Goal: Use online tool/utility: Utilize a website feature to perform a specific function

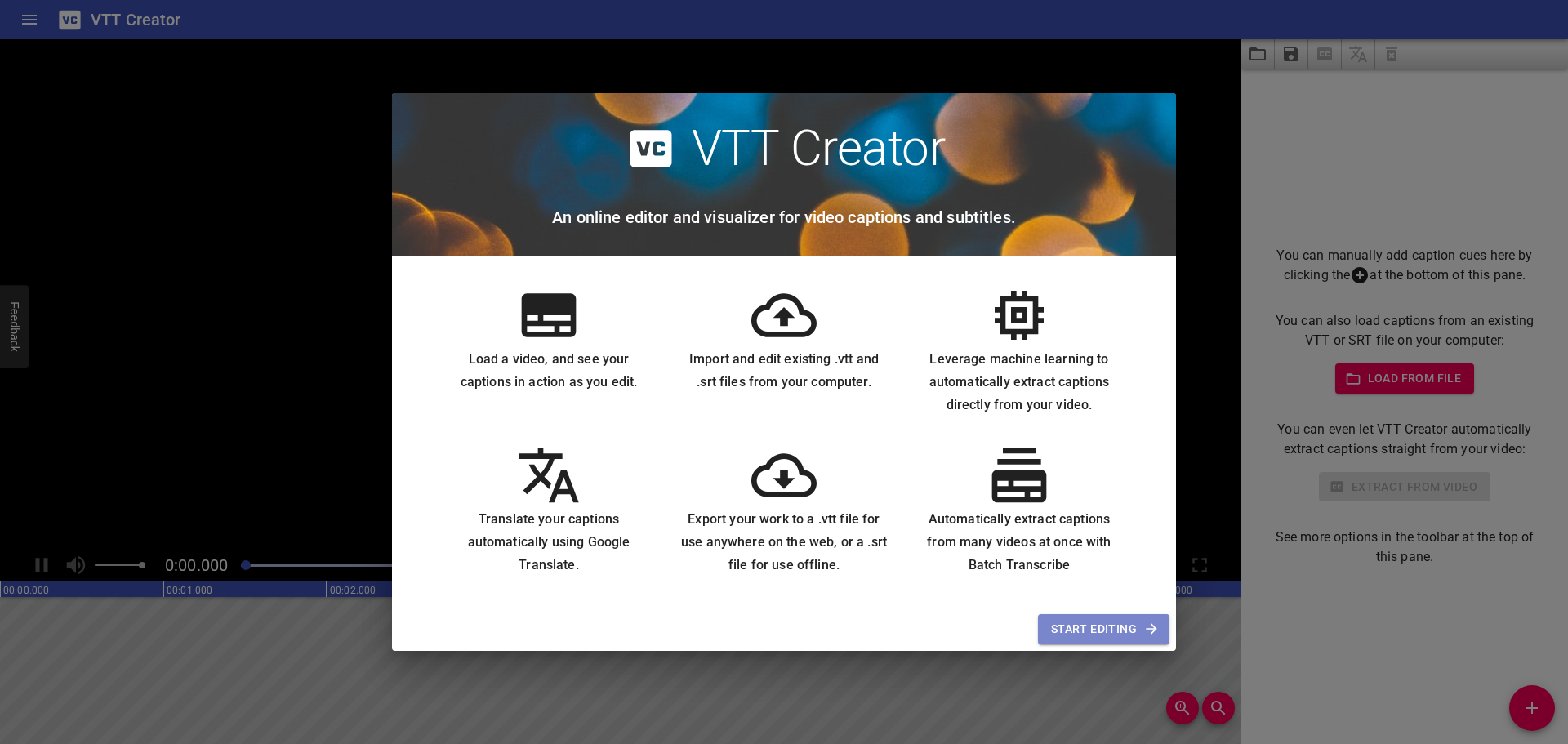
click at [1083, 630] on span "Start Editing" at bounding box center [1103, 629] width 105 height 20
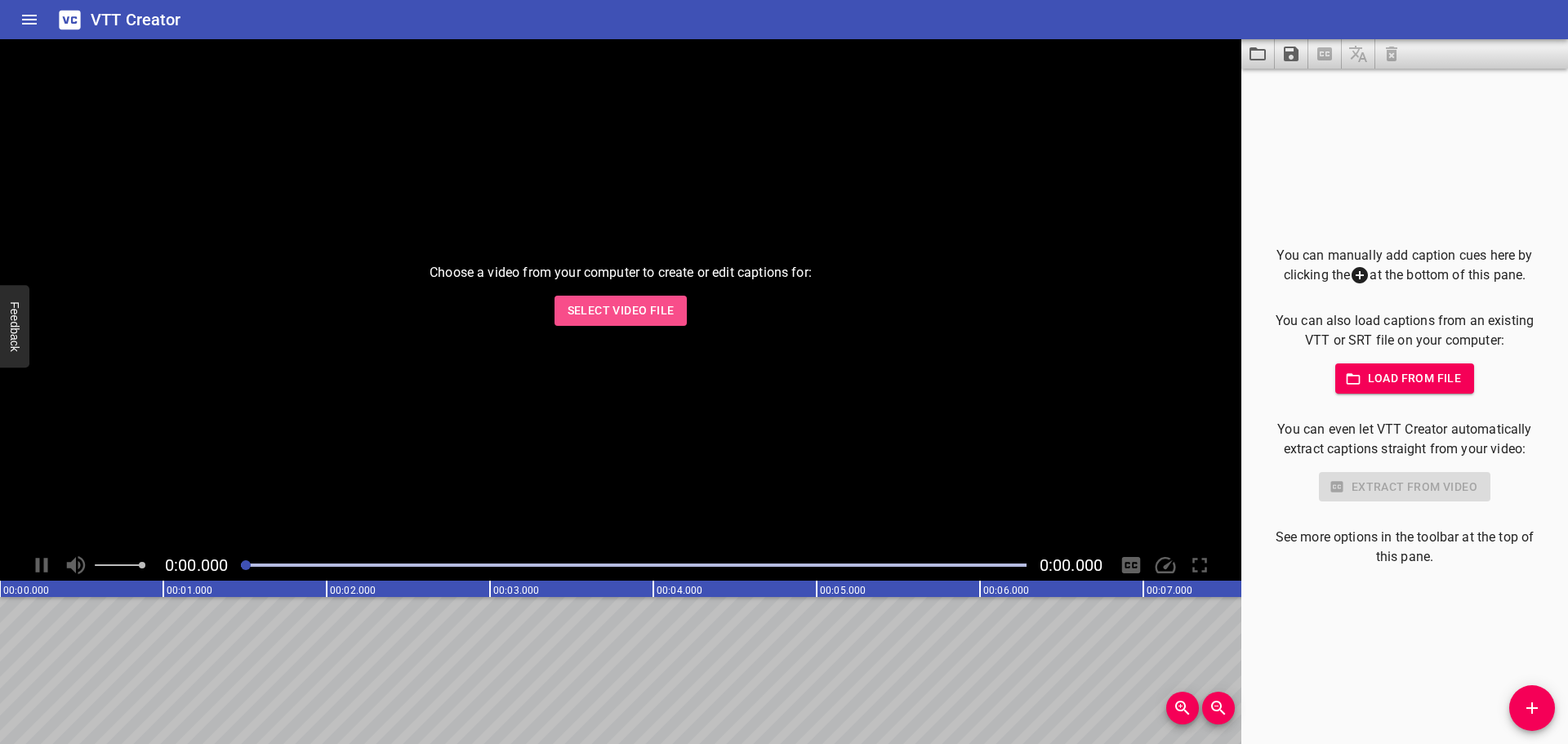
click at [633, 309] on span "Select Video File" at bounding box center [621, 311] width 107 height 20
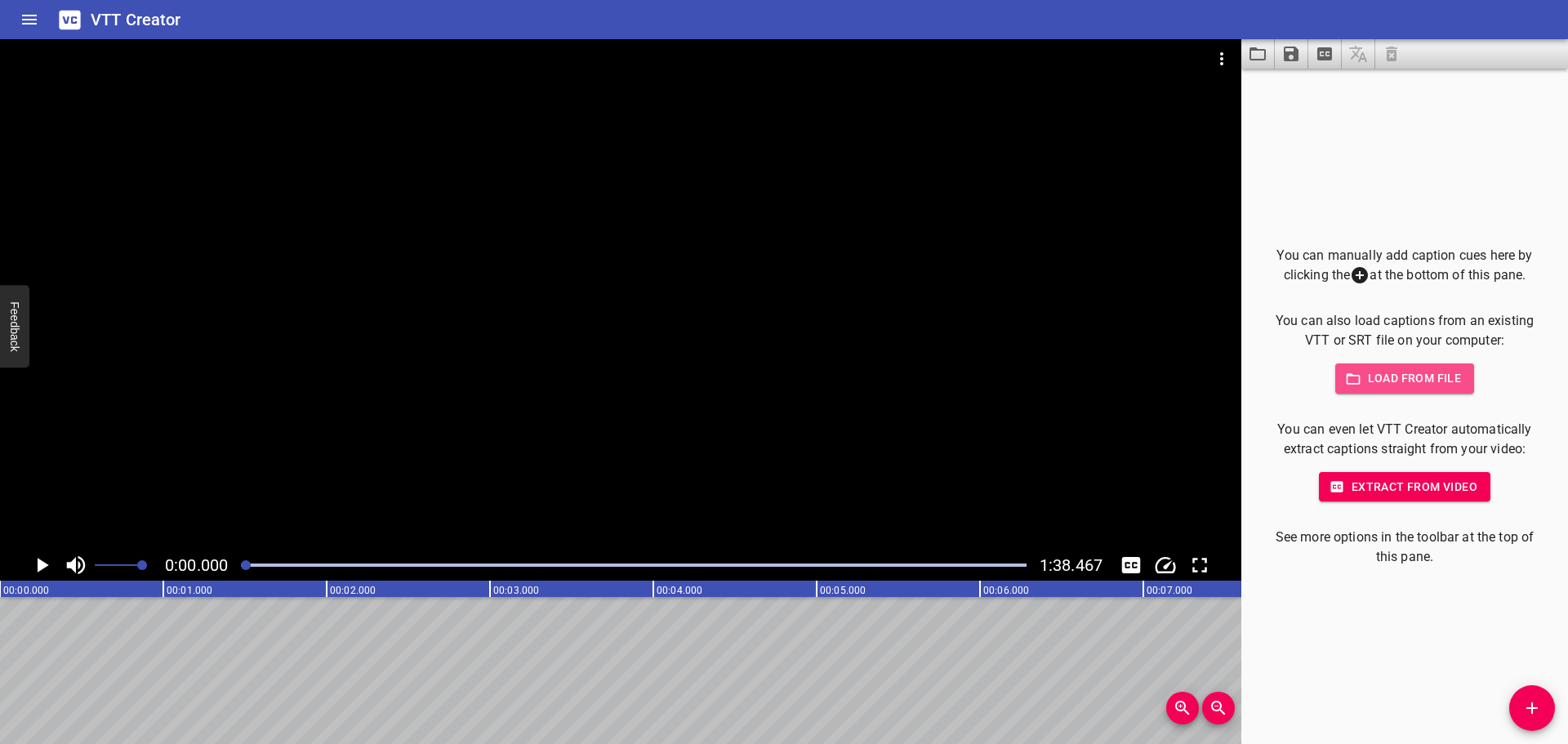
click at [1387, 379] on span "Load from file" at bounding box center [1404, 379] width 114 height 20
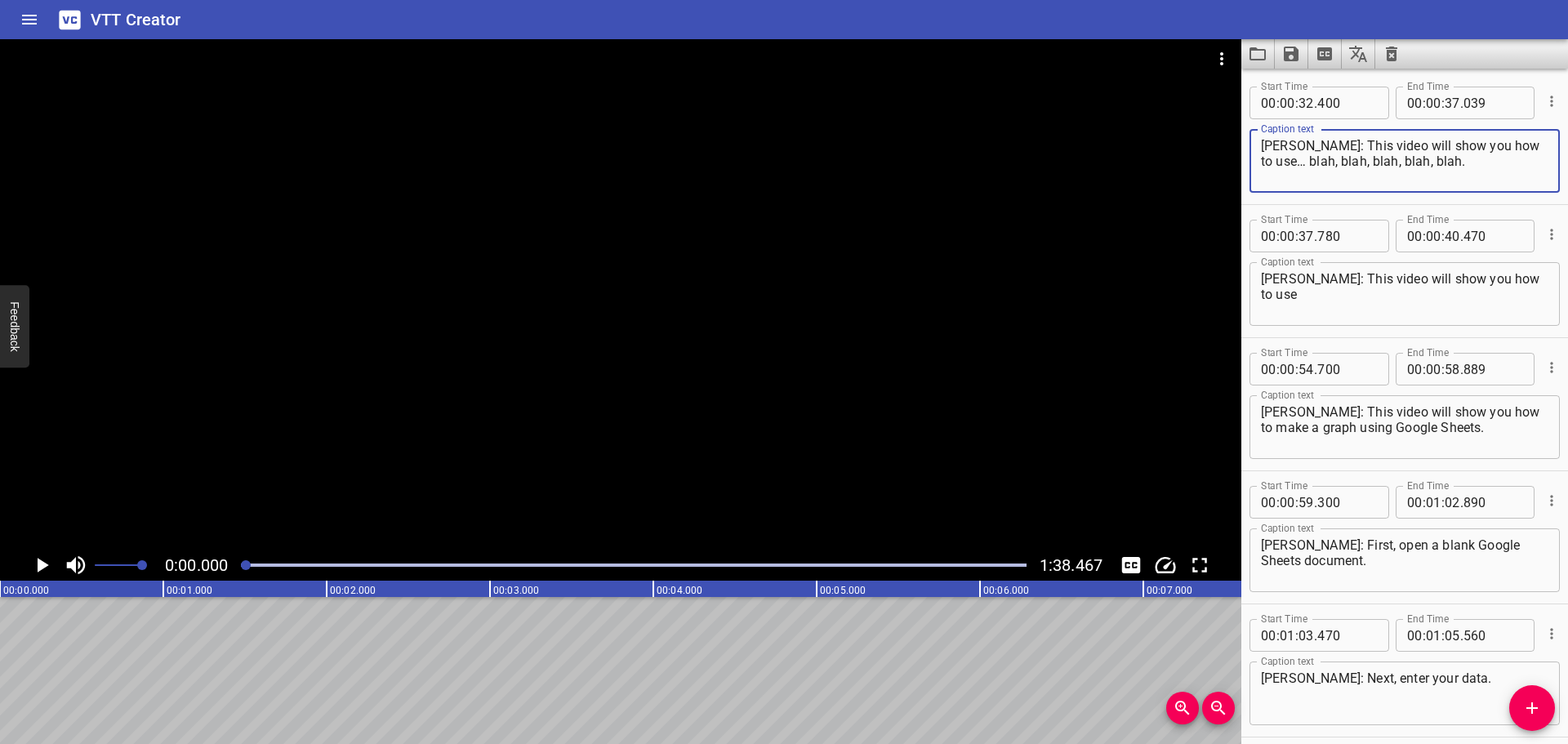
drag, startPoint x: 1487, startPoint y: 168, endPoint x: 1234, endPoint y: 137, distance: 254.9
click at [1234, 137] on main "0:00.000 1:38.467 00:00.000 00:01.000 00:02.000 00:03.000 00:04.000 00:05.000 0…" at bounding box center [784, 391] width 1568 height 705
click at [1543, 100] on icon "Cue Options" at bounding box center [1551, 102] width 17 height 17
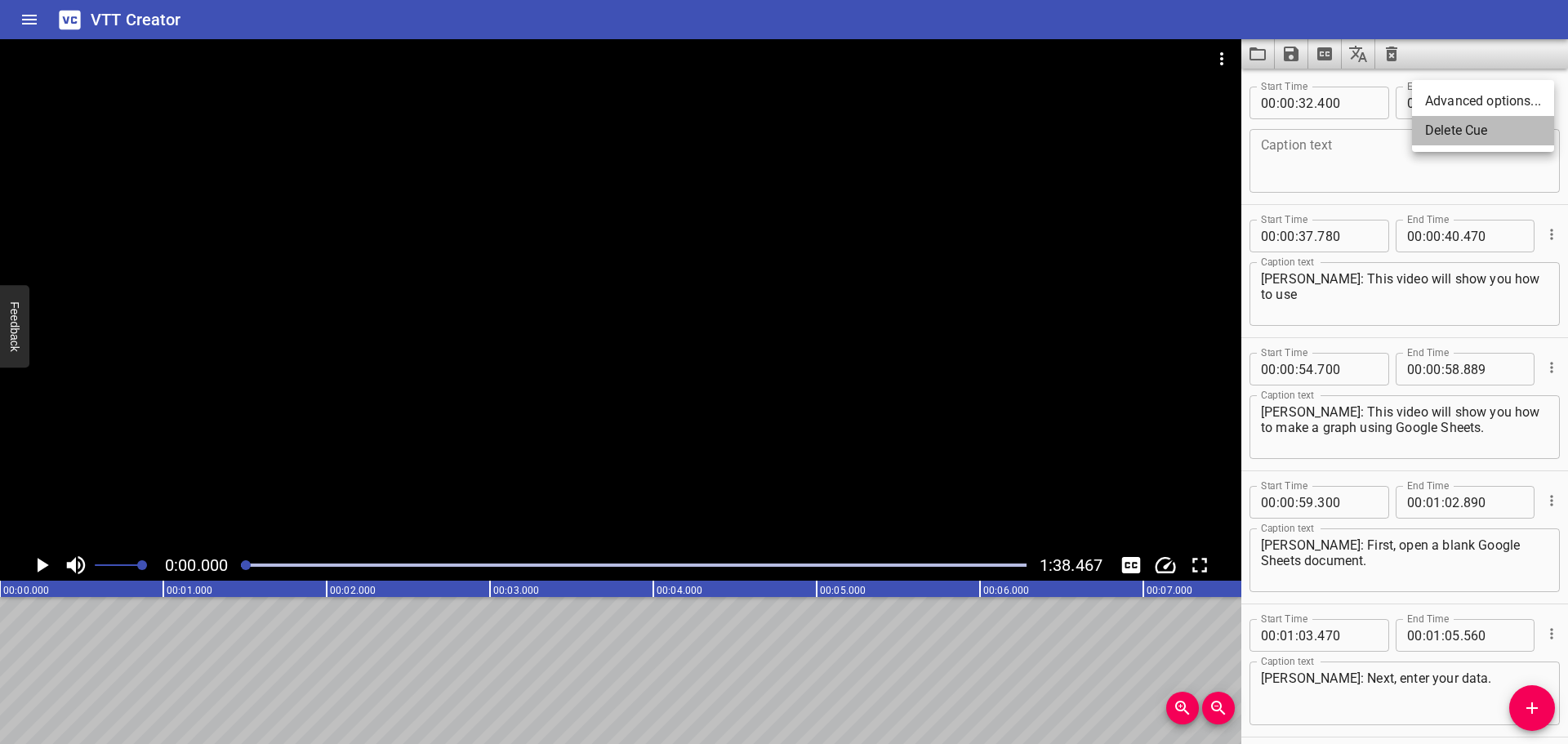
click at [1467, 132] on li "Delete Cue" at bounding box center [1483, 130] width 142 height 30
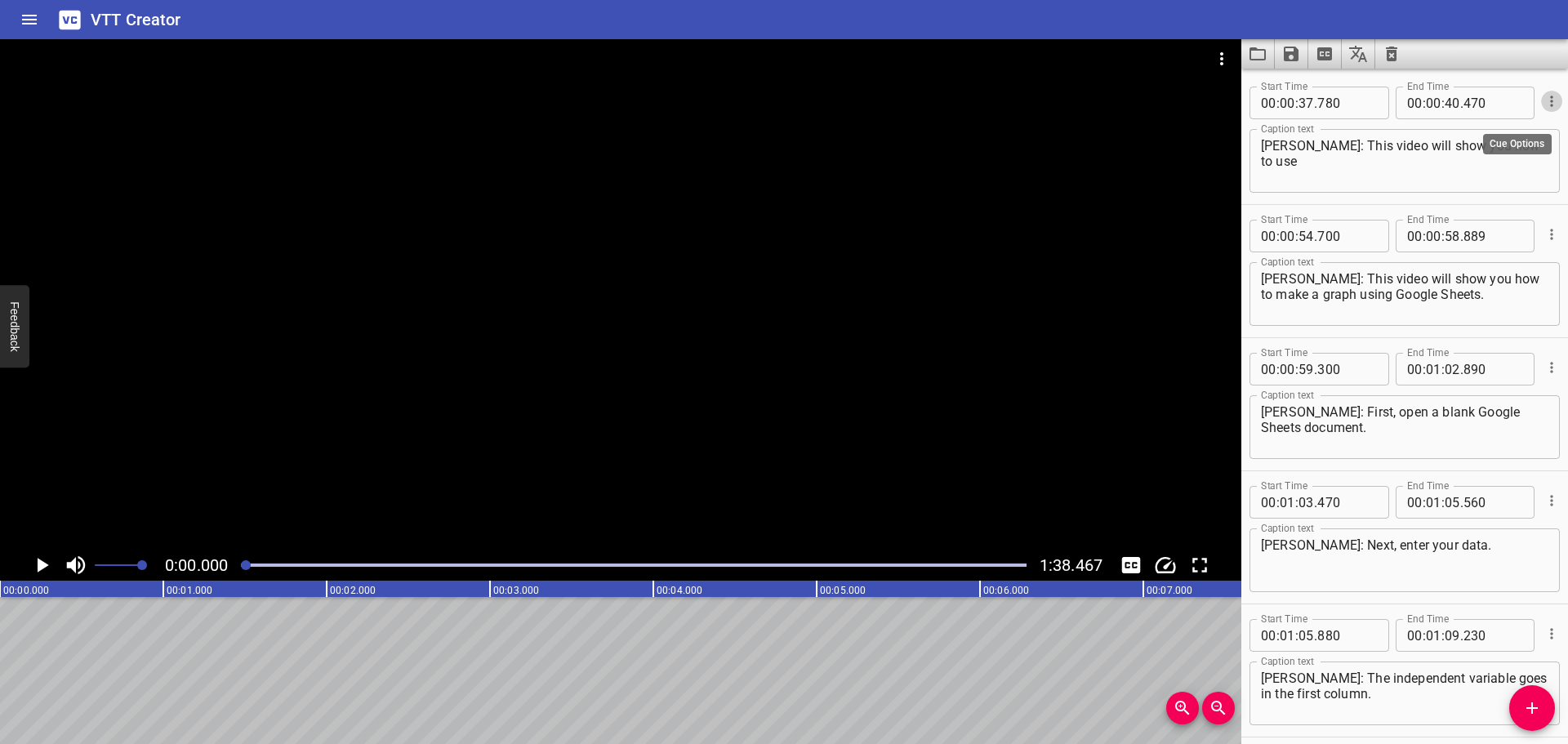
click at [1543, 102] on icon "Cue Options" at bounding box center [1551, 102] width 17 height 17
click at [1471, 134] on li "Delete Cue" at bounding box center [1483, 130] width 142 height 30
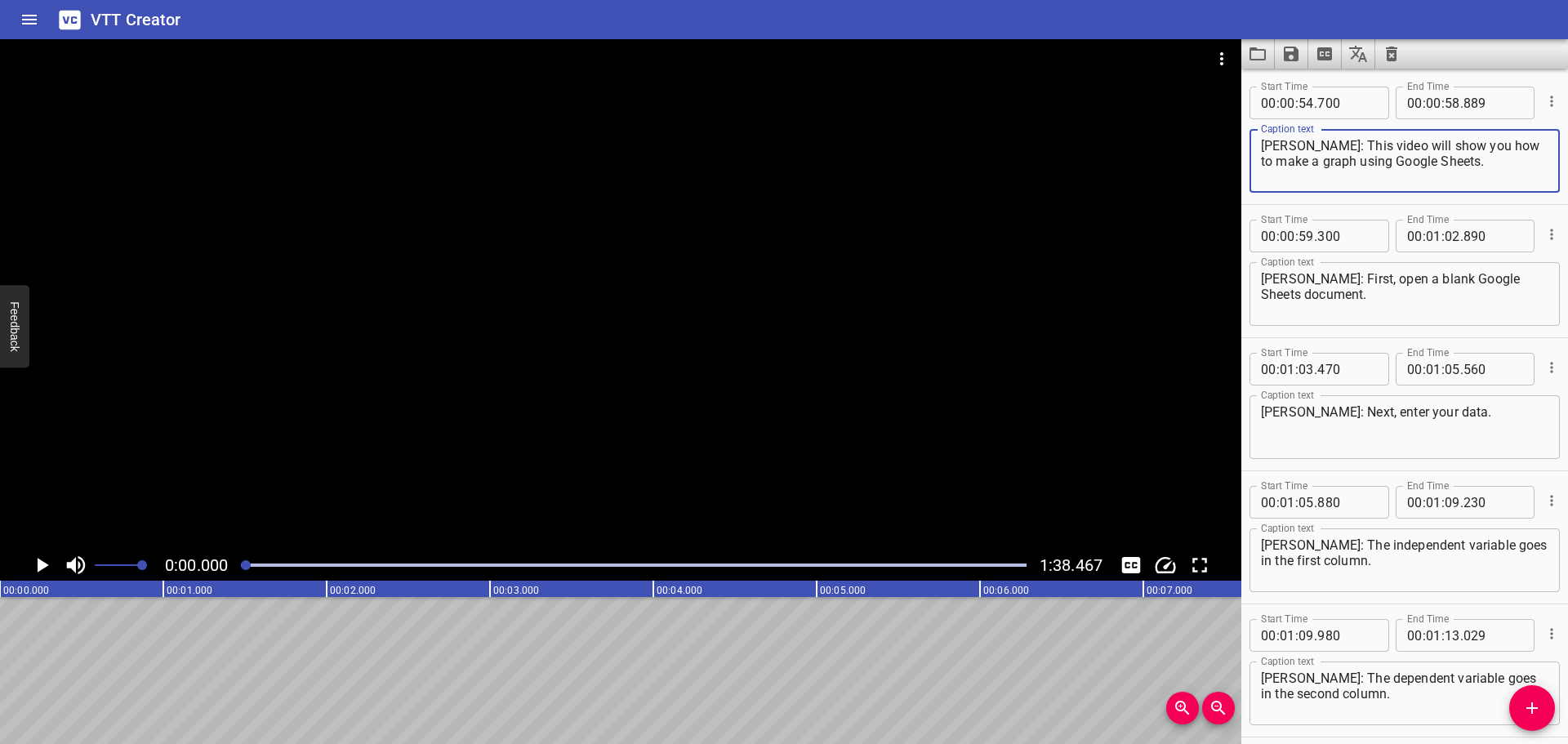
drag, startPoint x: 1357, startPoint y: 147, endPoint x: 1201, endPoint y: 151, distance: 156.1
click at [1201, 151] on main "0:00.000 1:38.467 00:00.000 00:01.000 00:02.000 00:03.000 00:04.000 00:05.000 0…" at bounding box center [784, 391] width 1568 height 705
type textarea "This video will show you how to make a graph using Google Sheets."
click at [1305, 104] on input "number" at bounding box center [1306, 103] width 16 height 32
type input "00"
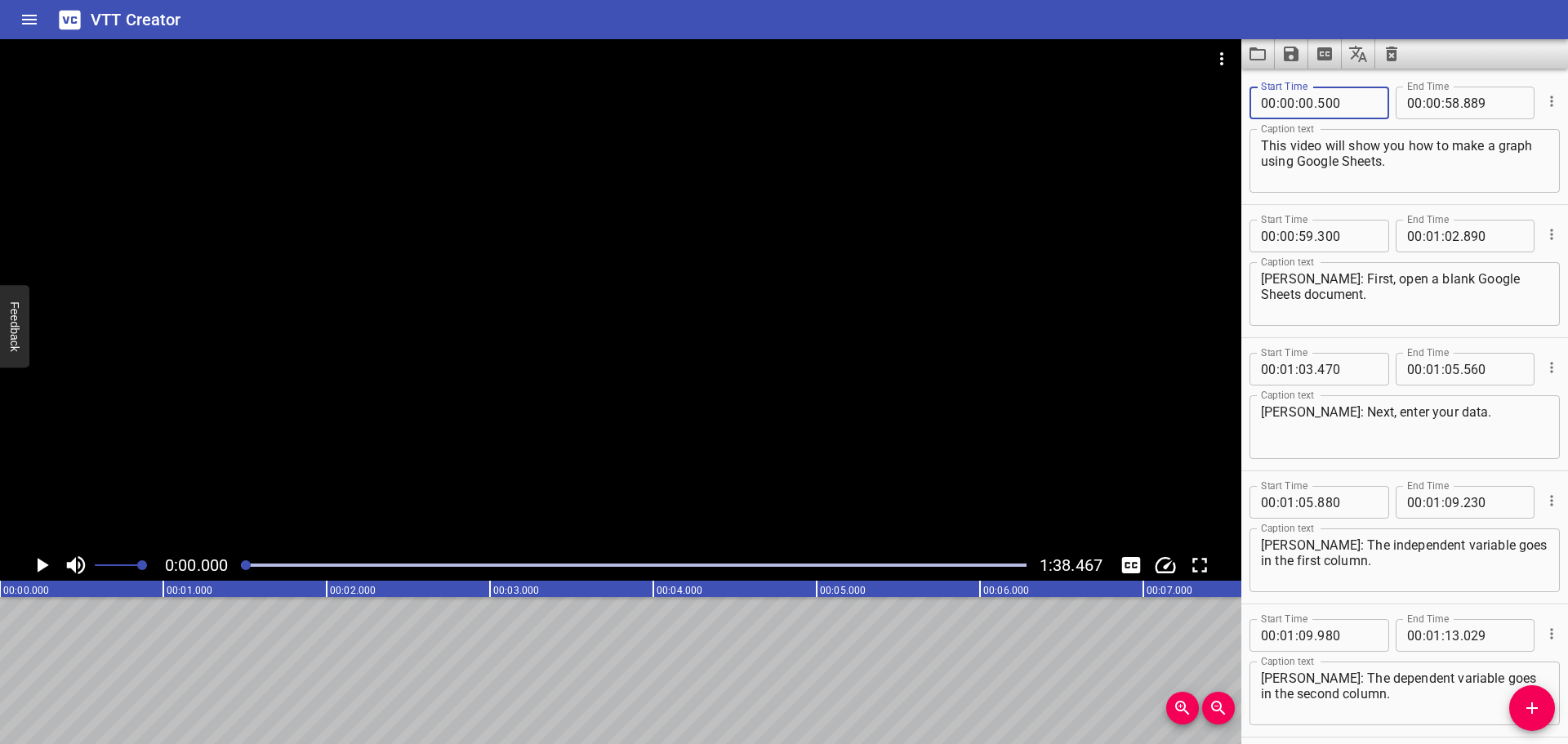
type input "500"
click at [43, 565] on icon "Play/Pause" at bounding box center [43, 566] width 11 height 15
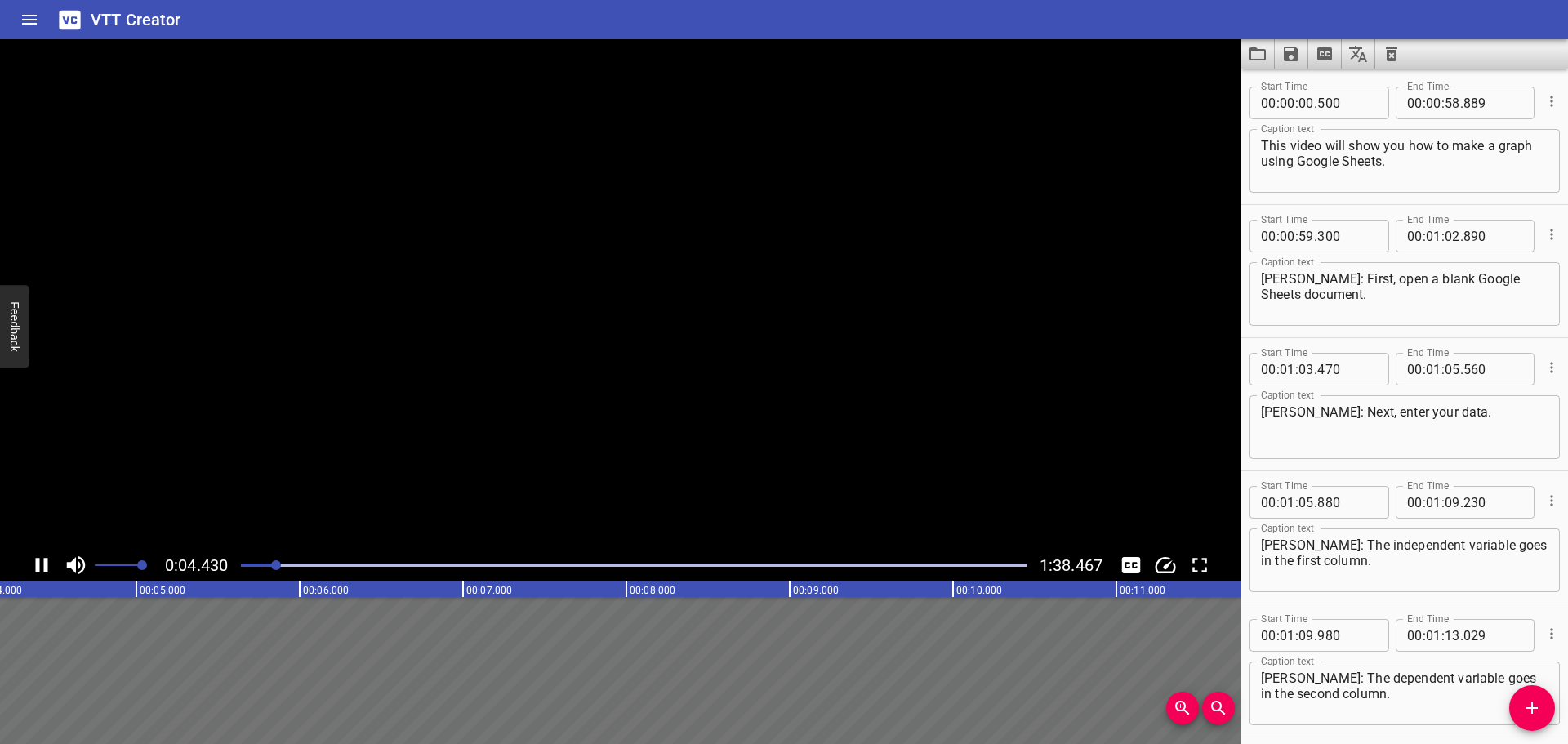
scroll to position [0, 736]
click at [43, 565] on icon "Play/Pause" at bounding box center [42, 565] width 25 height 25
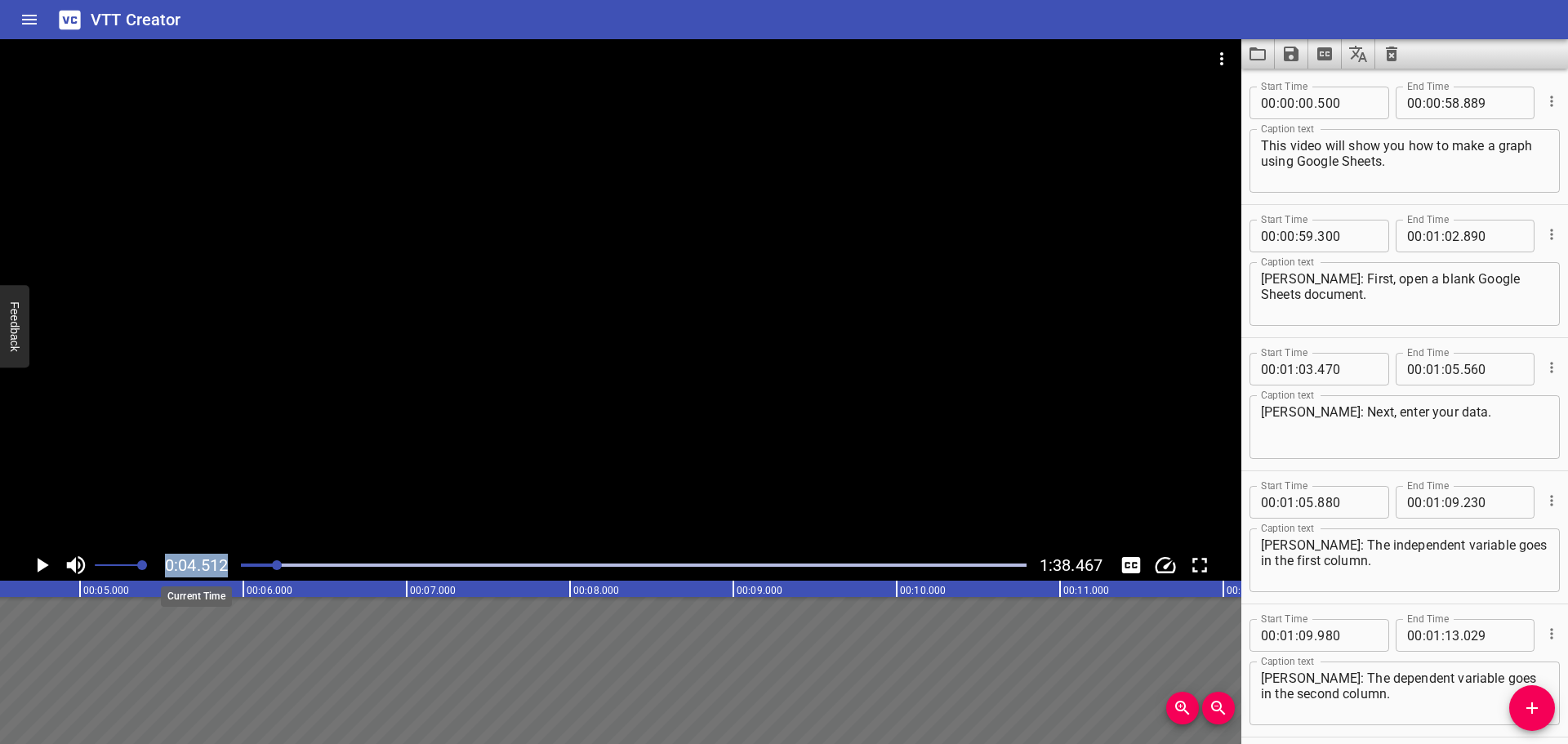
drag, startPoint x: 222, startPoint y: 566, endPoint x: 166, endPoint y: 567, distance: 56.0
click at [166, 567] on span "0:04.512" at bounding box center [196, 565] width 63 height 19
copy span "0:04.512"
drag, startPoint x: 1403, startPoint y: 109, endPoint x: 1519, endPoint y: 91, distance: 117.4
click at [1519, 91] on div ": 00 : 58 . 889" at bounding box center [1465, 103] width 140 height 32
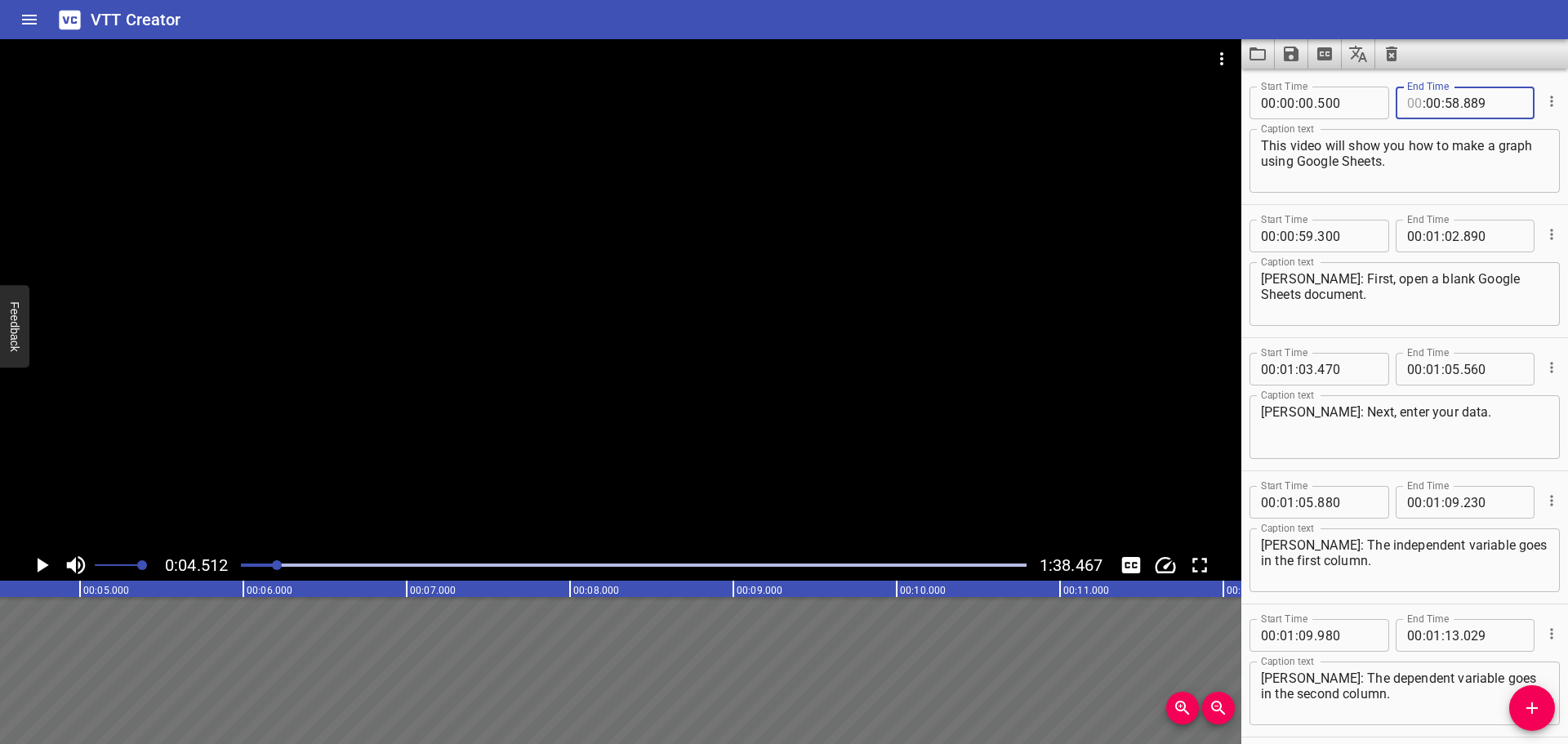
paste input "004.512"
type input "04"
type input "31"
type input "42"
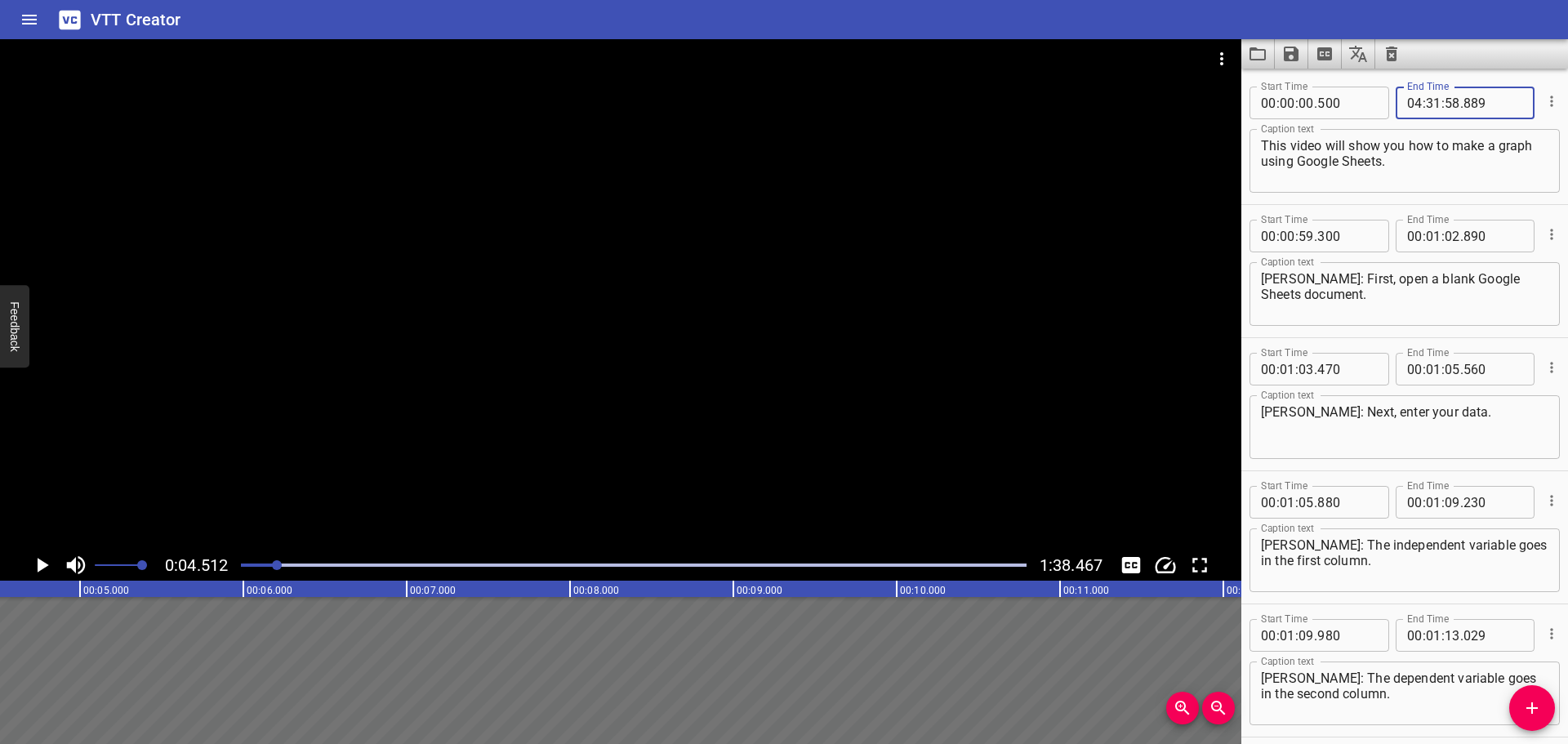
type input "089"
drag, startPoint x: 1512, startPoint y: 99, endPoint x: 1341, endPoint y: 99, distance: 171.0
click at [1341, 99] on div "Start Time 00 : 00 : 00 . 500 Start Time End Time 04 : 31 : 42 . End Time" at bounding box center [1404, 102] width 310 height 43
type input "089"
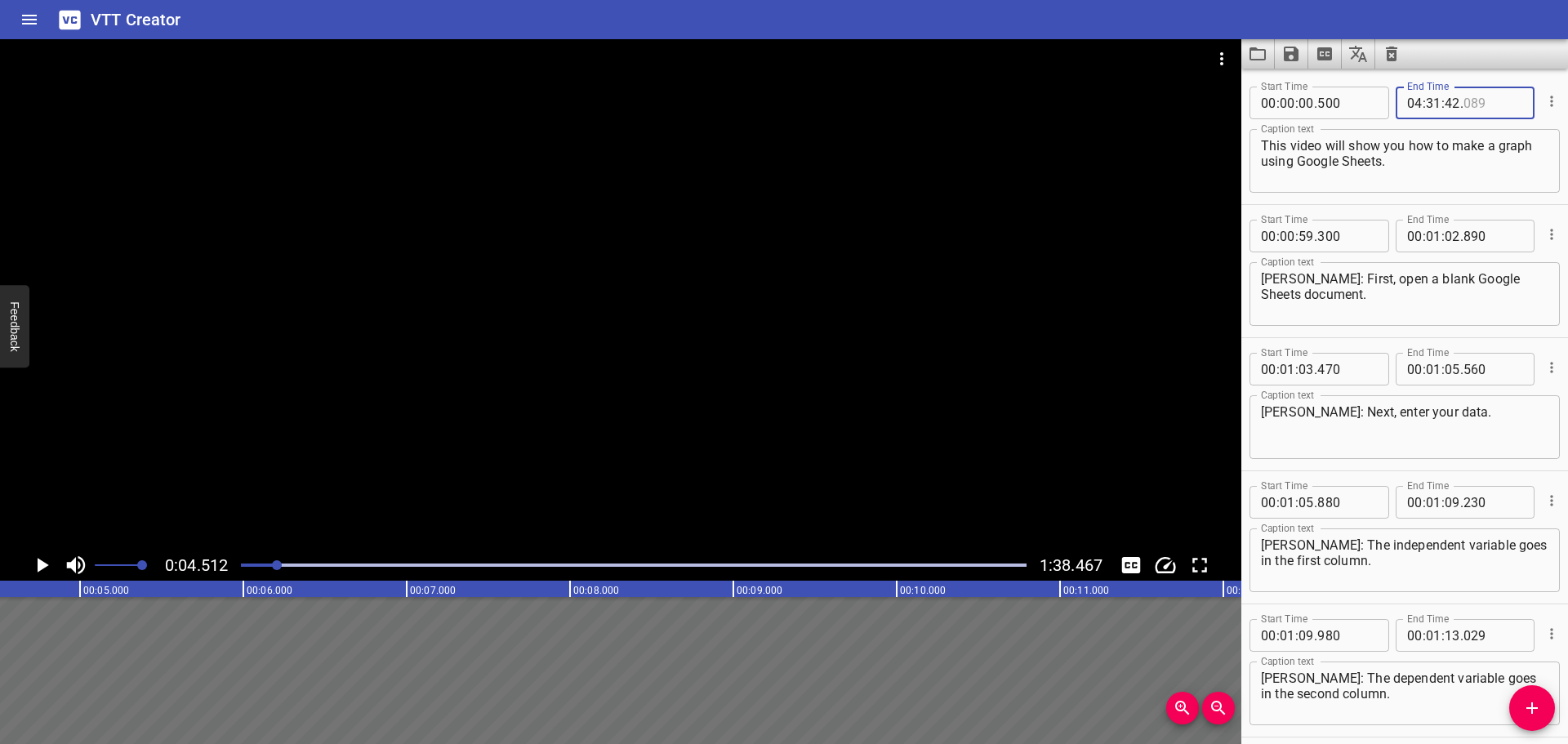
drag, startPoint x: 1512, startPoint y: 96, endPoint x: 1240, endPoint y: 119, distance: 273.0
click at [1240, 119] on main "0:04.512 1:38.467 00:00.000 00:01.000 00:02.000 00:03.000 00:04.000 00:05.000 0…" at bounding box center [784, 391] width 1568 height 705
type input "089"
drag, startPoint x: 1412, startPoint y: 105, endPoint x: 1500, endPoint y: 96, distance: 88.5
click at [1500, 96] on div ": 31 : 42 . 089" at bounding box center [1465, 103] width 140 height 32
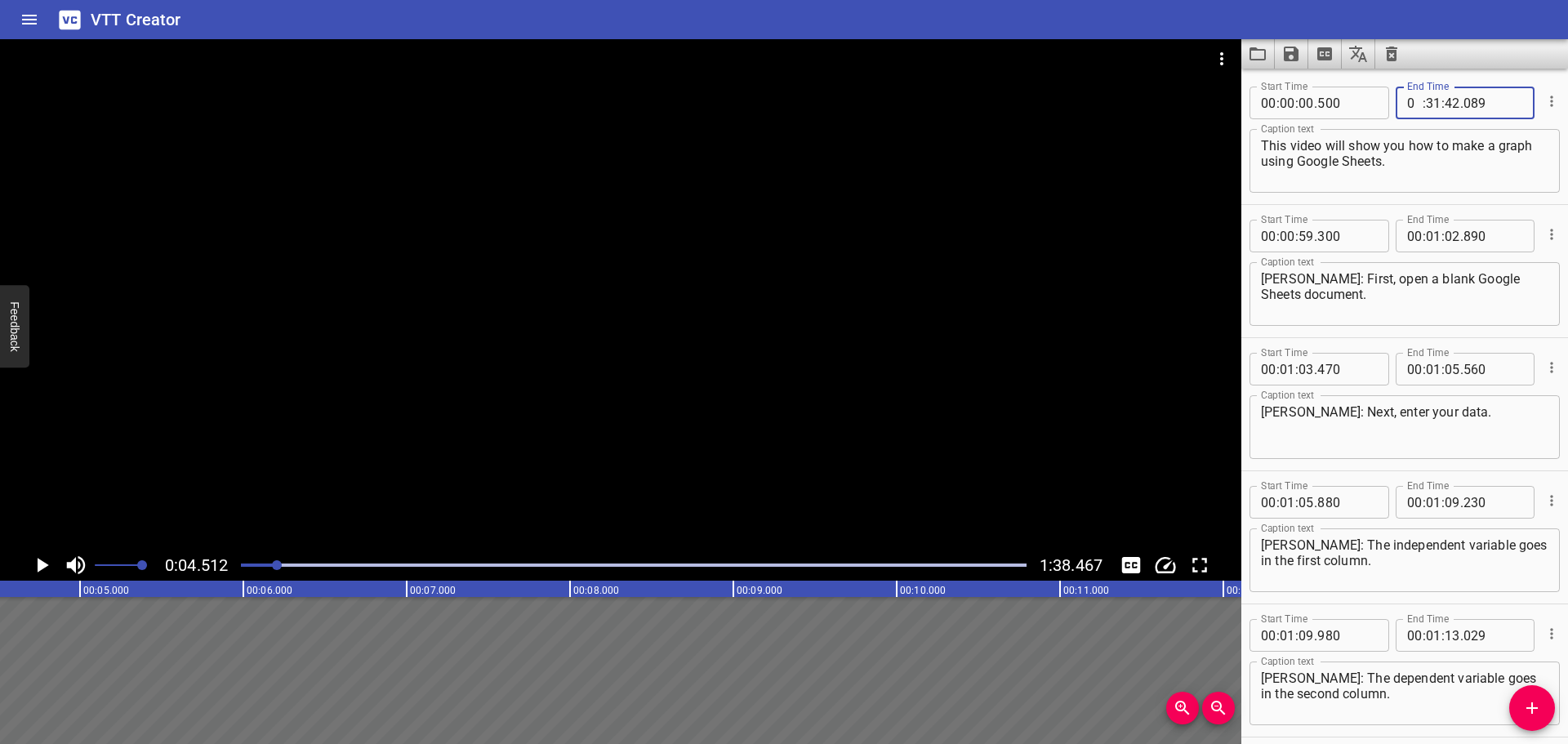
type input "00"
type input "04"
type input "5"
type input "42"
type input "00"
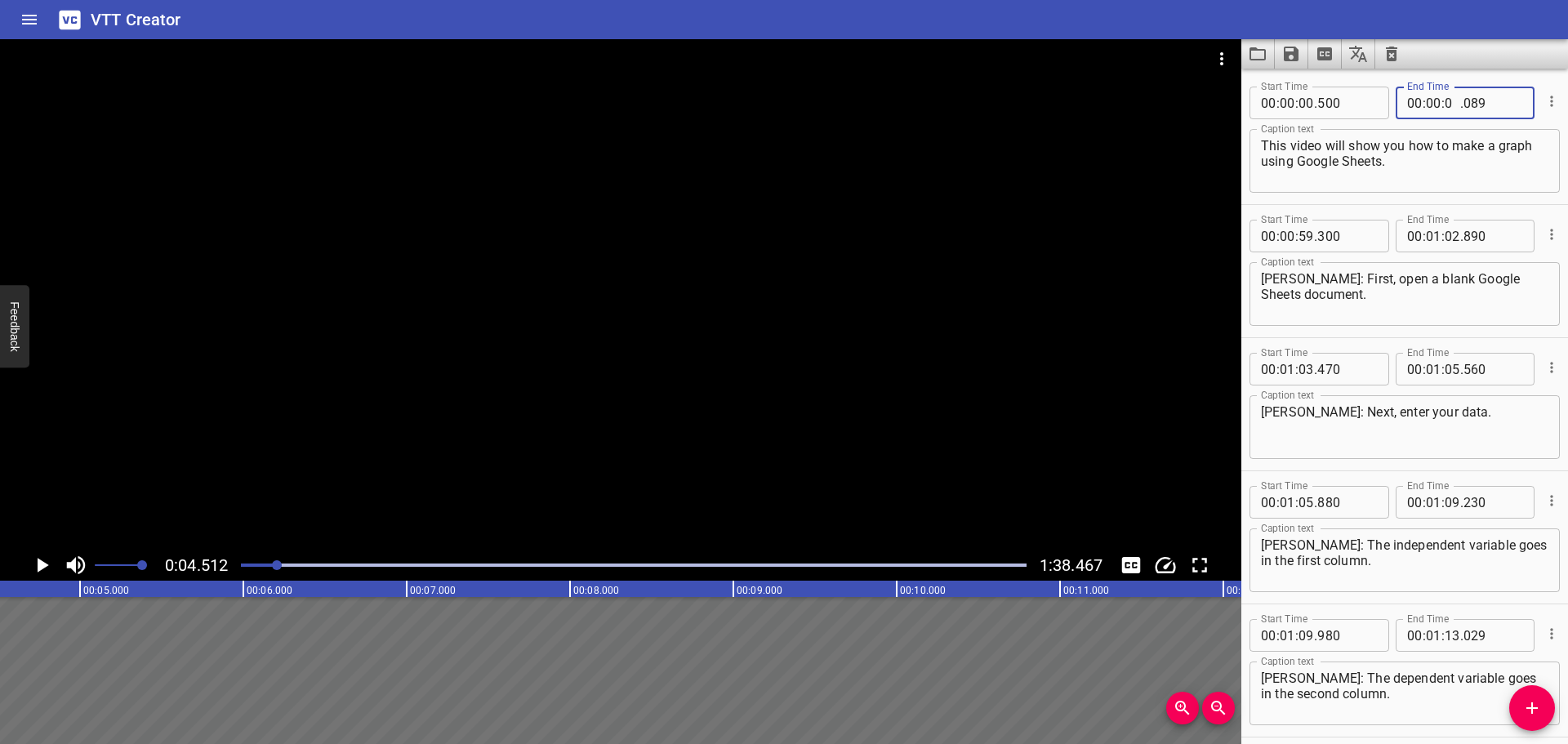
type input "04"
type input "512"
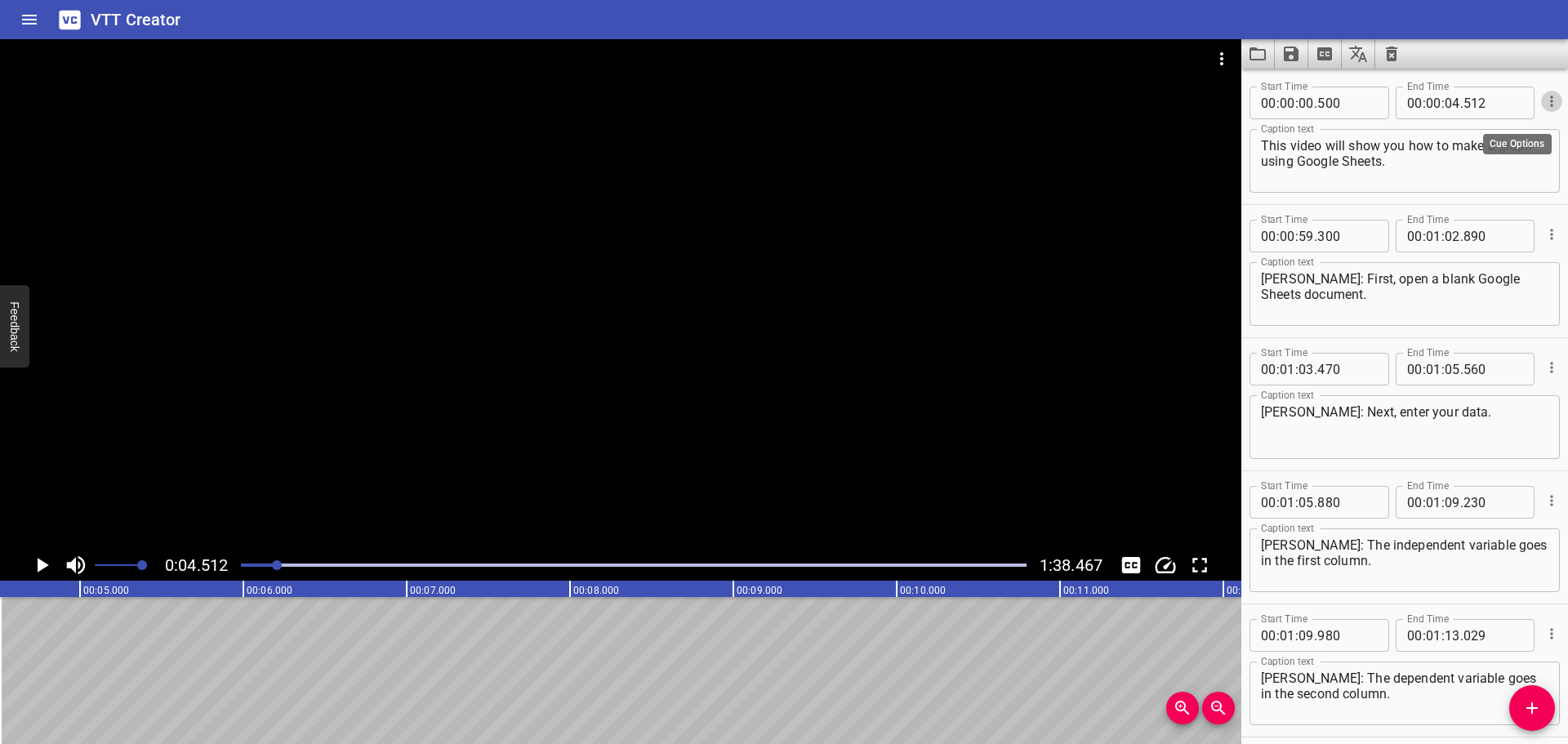
click at [37, 566] on icon "Play/Pause" at bounding box center [42, 565] width 25 height 25
click at [37, 566] on icon "Play/Pause" at bounding box center [42, 566] width 12 height 15
click at [1304, 237] on input "number" at bounding box center [1306, 236] width 16 height 32
type input "05"
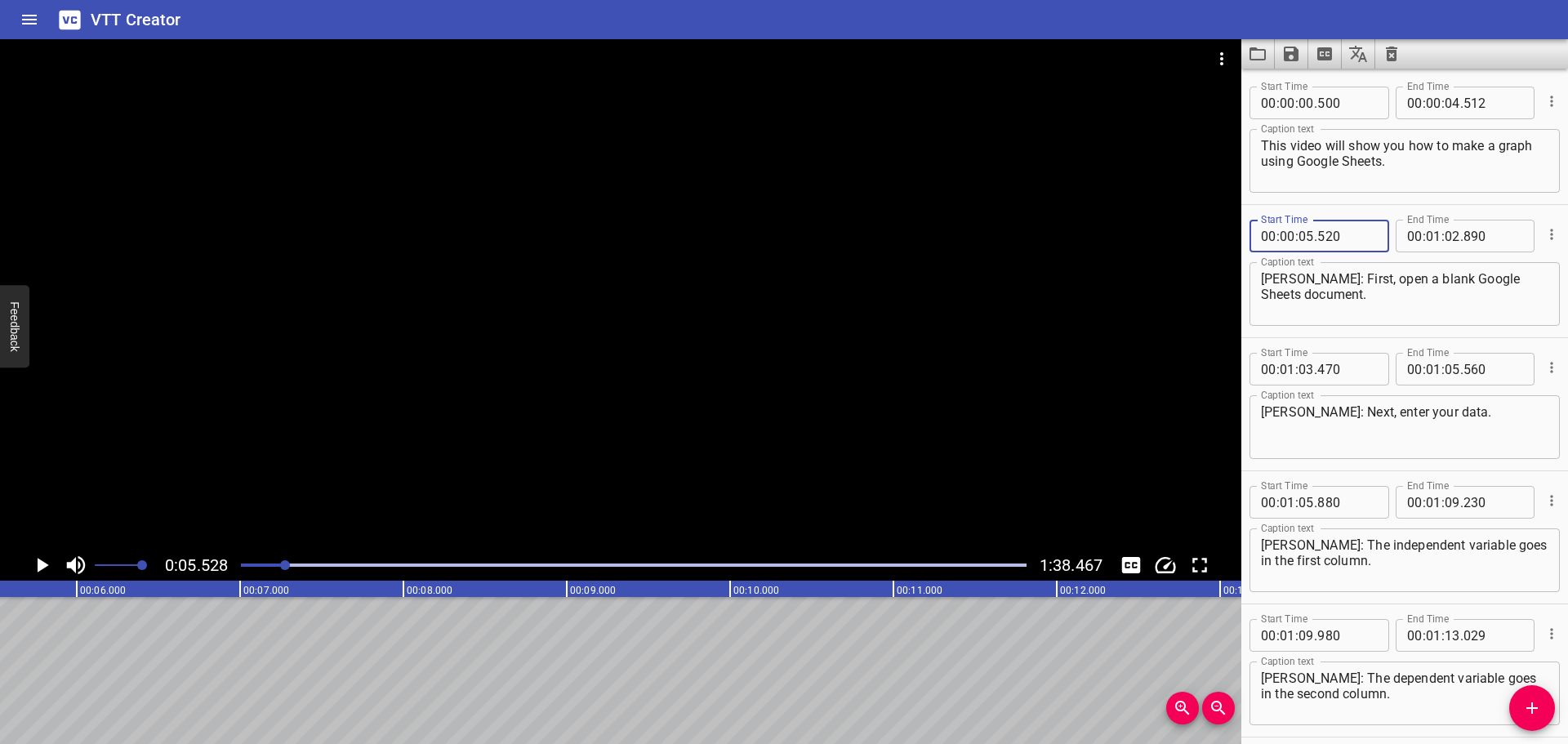
type input "520"
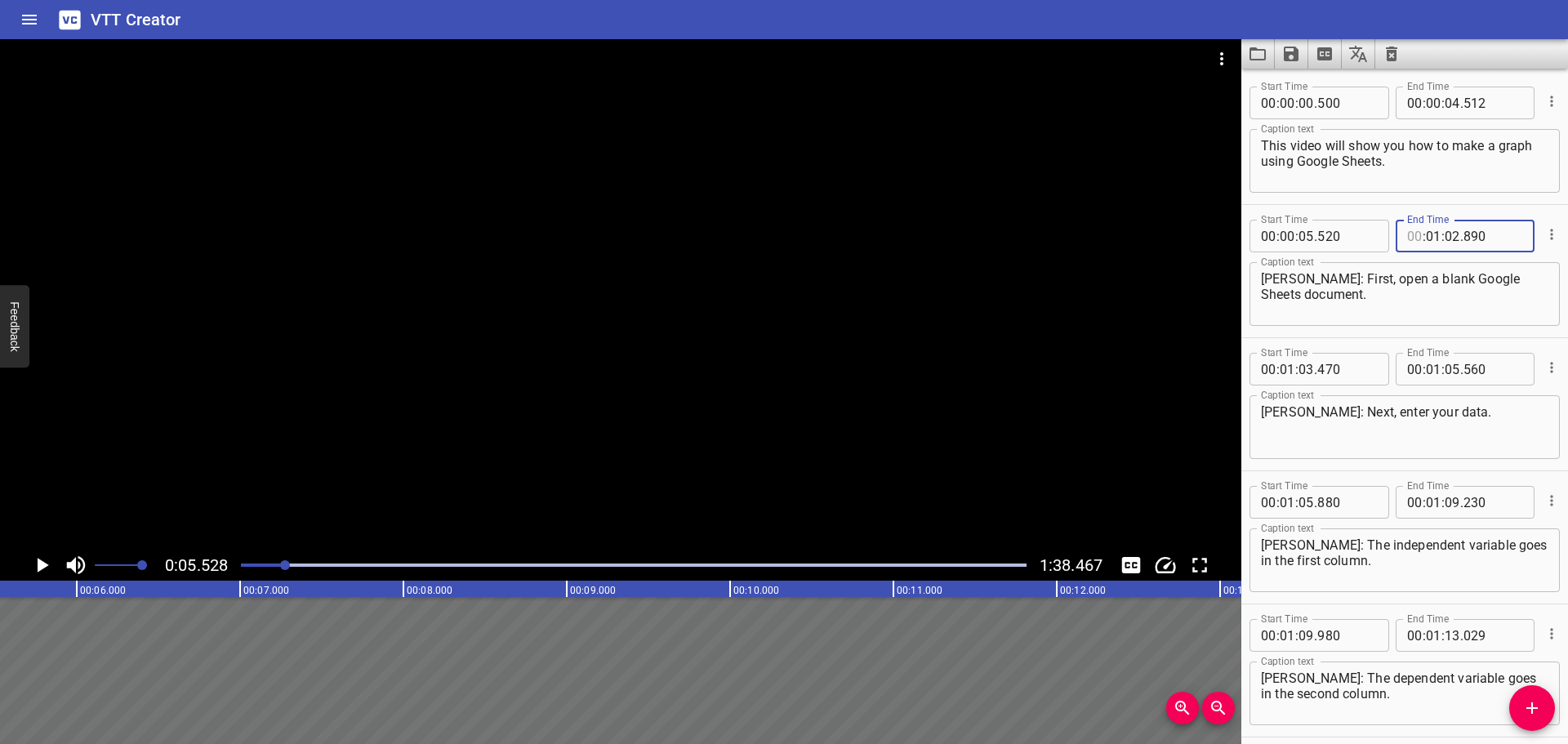
type input "00"
type input "01"
drag, startPoint x: 1357, startPoint y: 281, endPoint x: 1214, endPoint y: 281, distance: 143.0
click at [1214, 281] on main "0:05.528 1:38.467 00:00.000 00:01.000 00:02.000 00:03.000 00:04.000 00:05.000 0…" at bounding box center [784, 391] width 1568 height 705
type textarea "First, open a blank Google Sheets document."
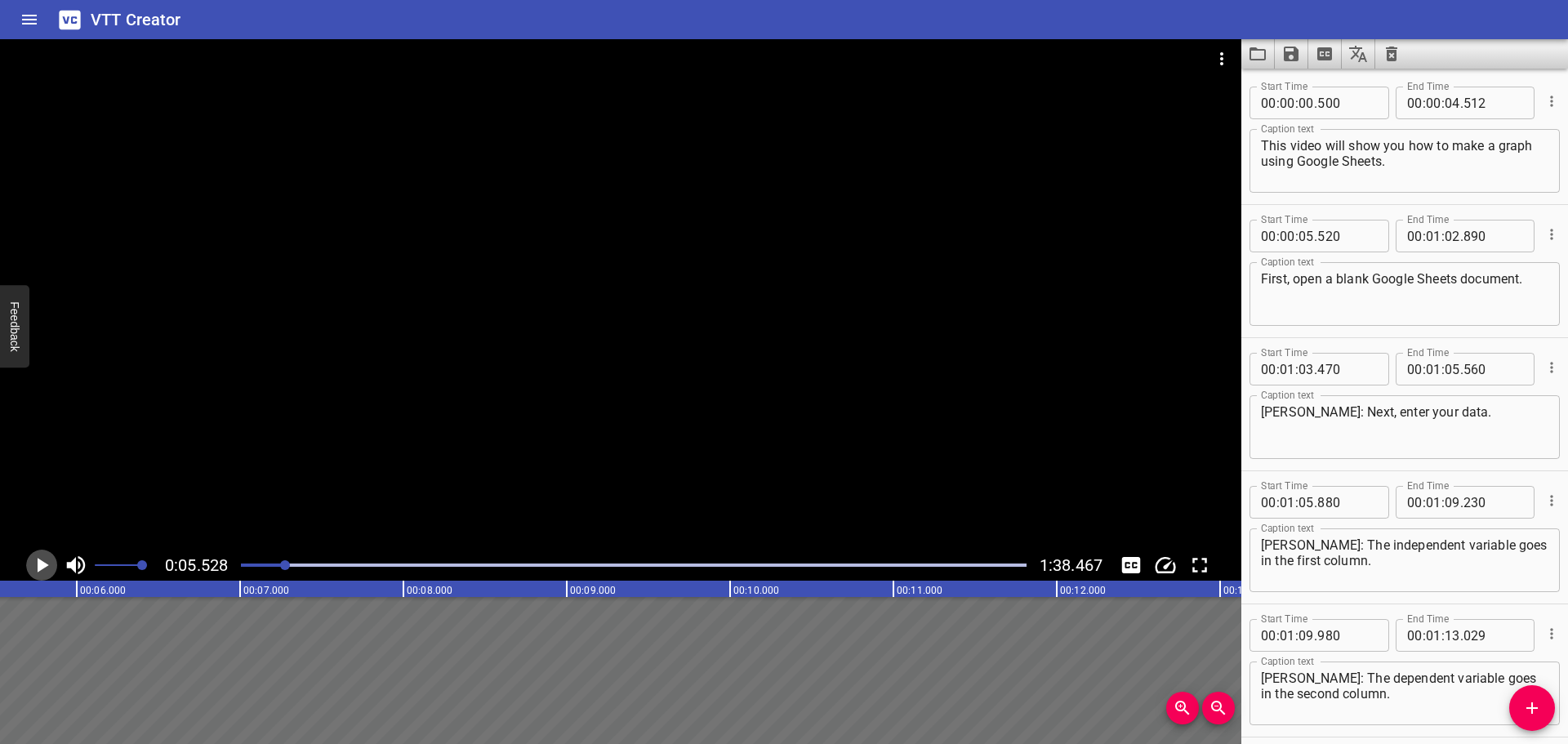
click at [45, 562] on icon "Play/Pause" at bounding box center [42, 565] width 25 height 25
click at [45, 562] on icon "Play/Pause" at bounding box center [42, 566] width 12 height 15
click at [1427, 239] on input "number" at bounding box center [1433, 236] width 16 height 32
type input "00"
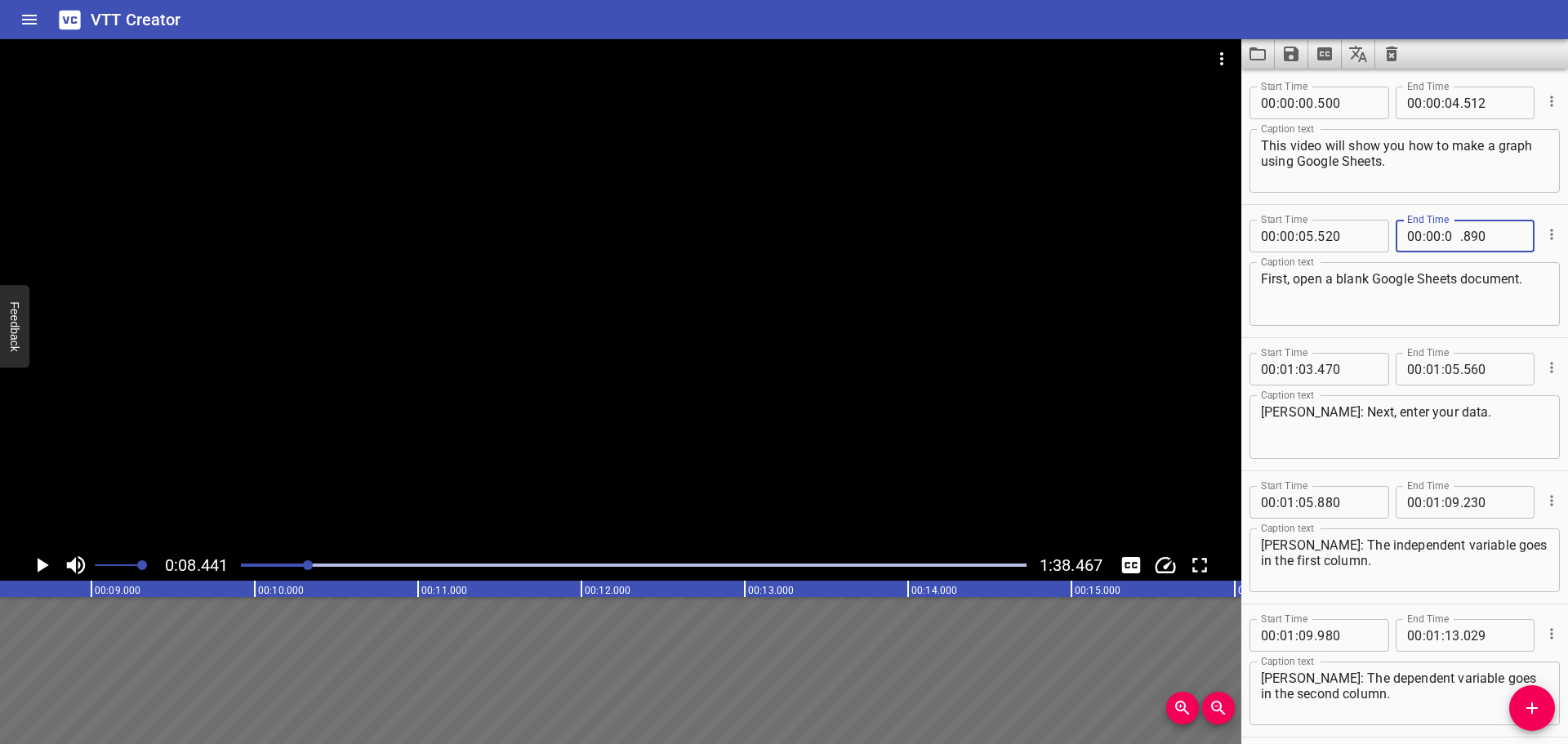
type input "08"
type input "490"
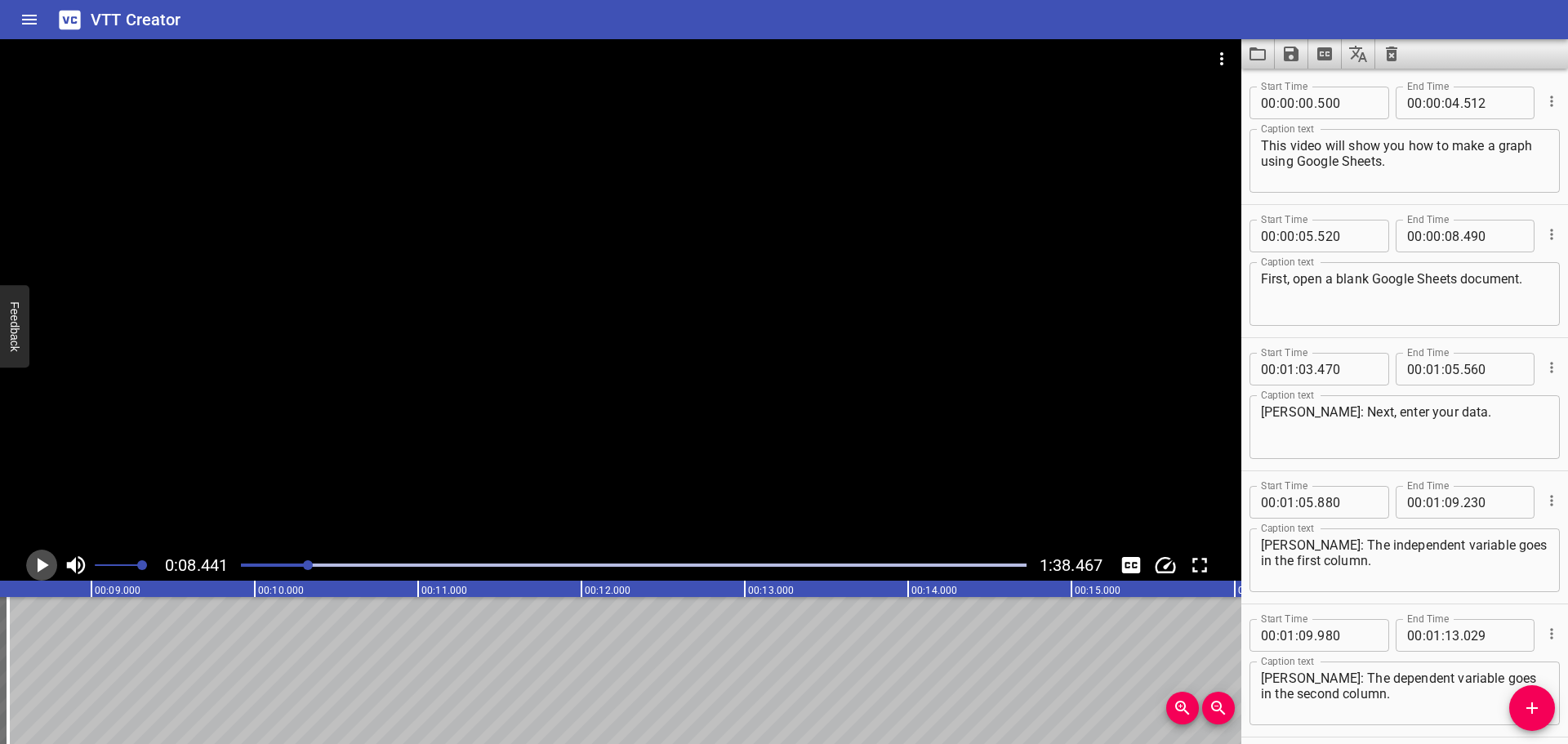
click at [42, 562] on icon "Play/Pause" at bounding box center [43, 566] width 11 height 15
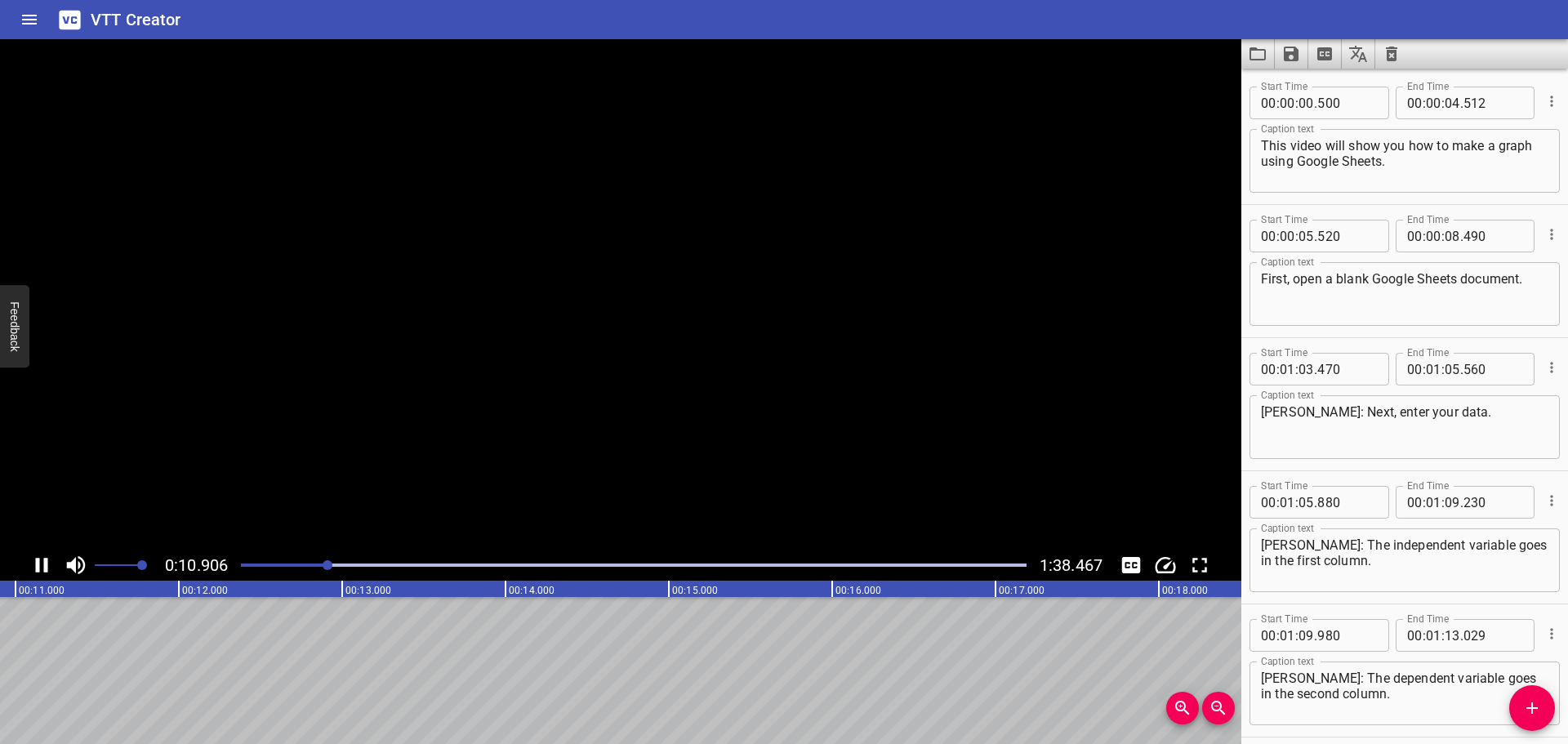
click at [42, 562] on icon "Play/Pause" at bounding box center [42, 565] width 25 height 25
